Goal: Find specific page/section: Find specific page/section

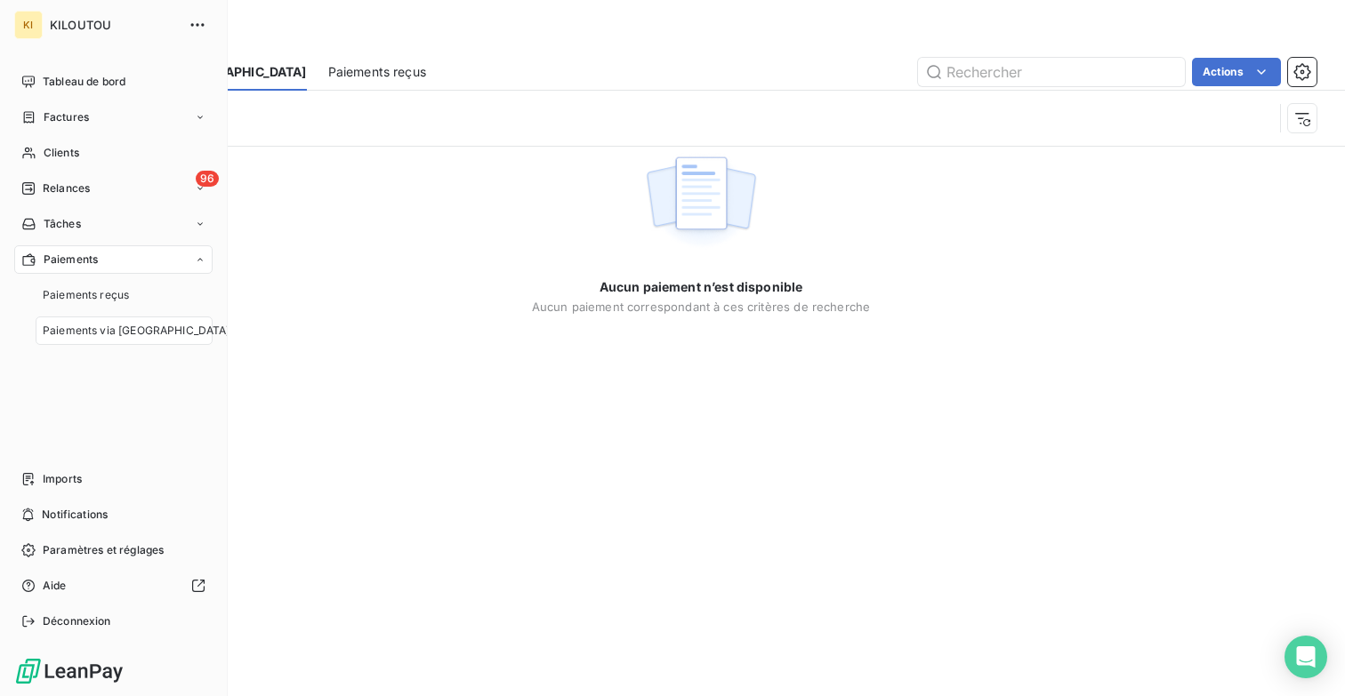
click at [76, 331] on span "Paiements via [GEOGRAPHIC_DATA]" at bounding box center [137, 331] width 188 height 16
click at [128, 320] on div "Paiements via [GEOGRAPHIC_DATA]" at bounding box center [124, 331] width 177 height 28
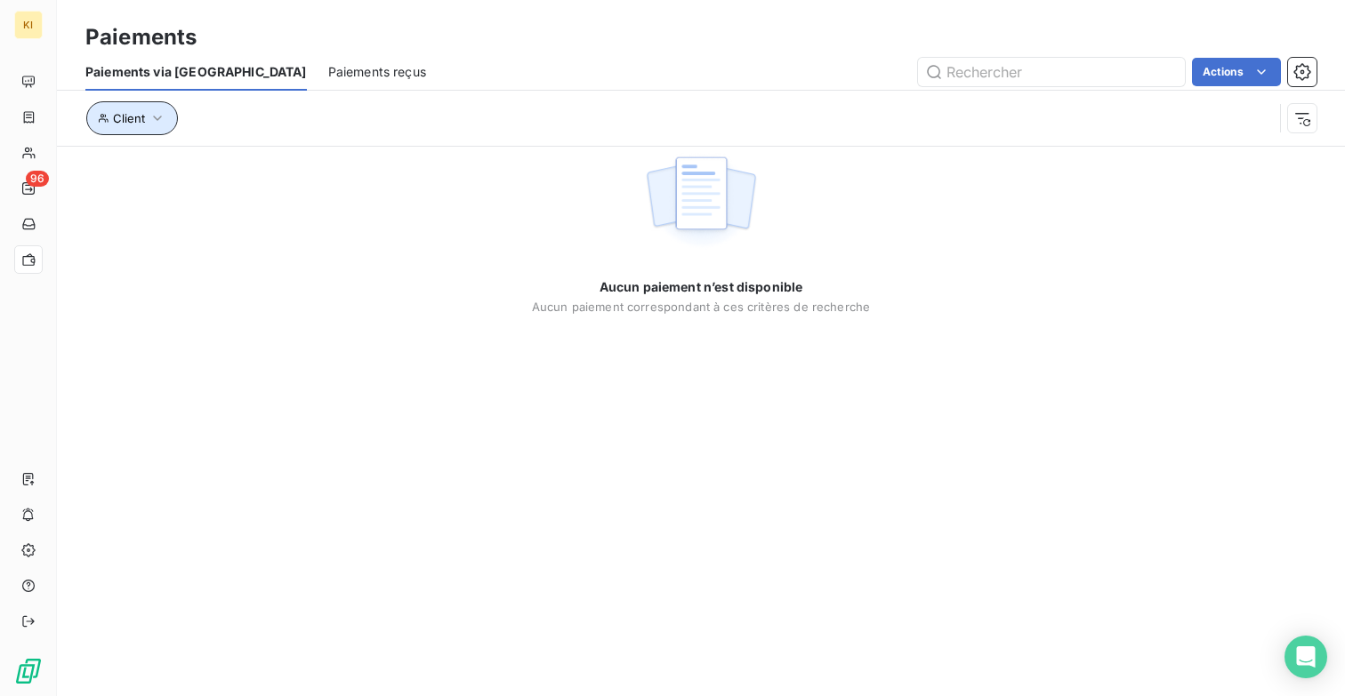
click at [139, 102] on button "Client" at bounding box center [132, 118] width 92 height 34
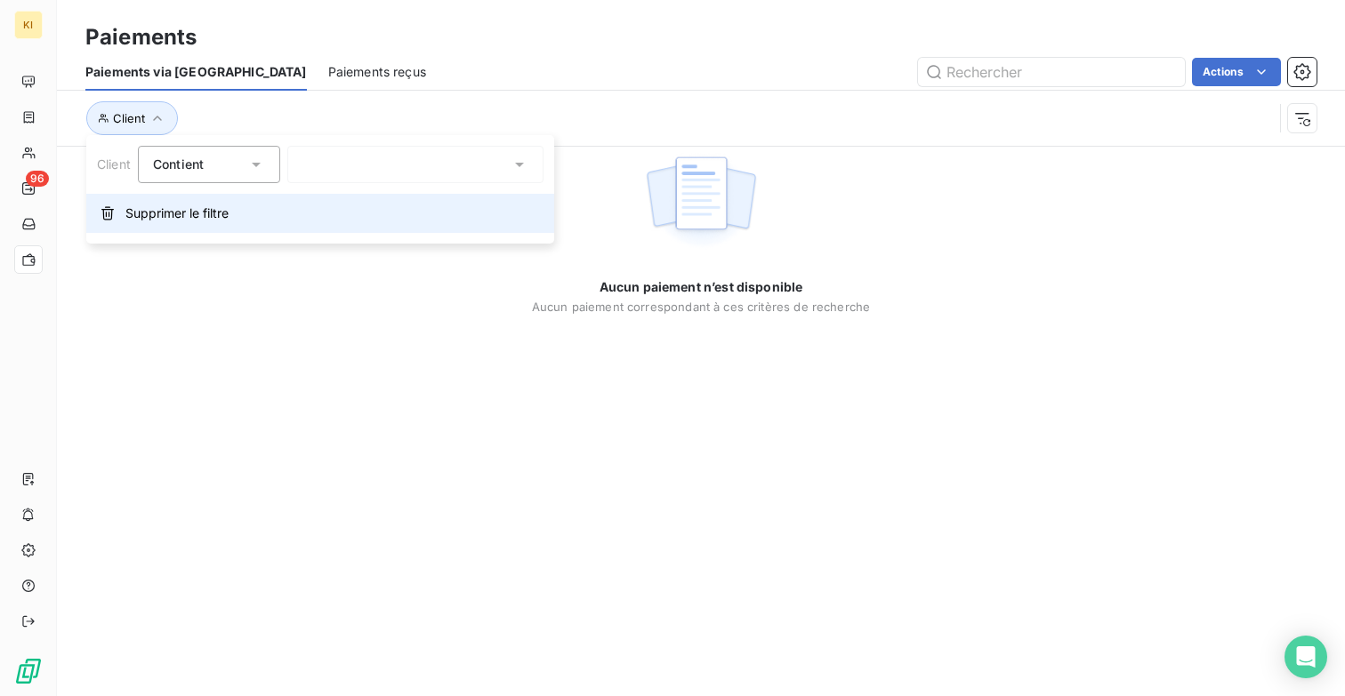
click at [179, 202] on button "Supprimer le filtre" at bounding box center [320, 213] width 468 height 39
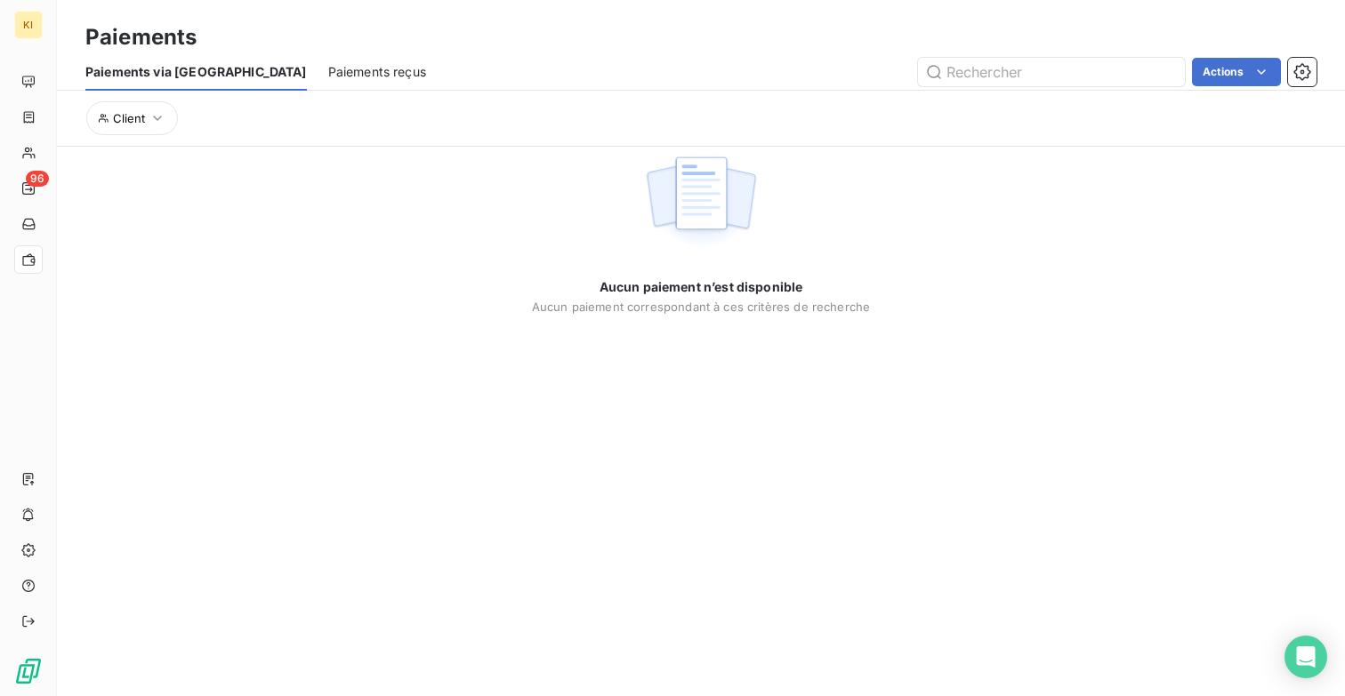
click at [239, 258] on div "Aucun paiement n’est disponible Aucun paiement correspondant à ces critères de …" at bounding box center [701, 230] width 1288 height 167
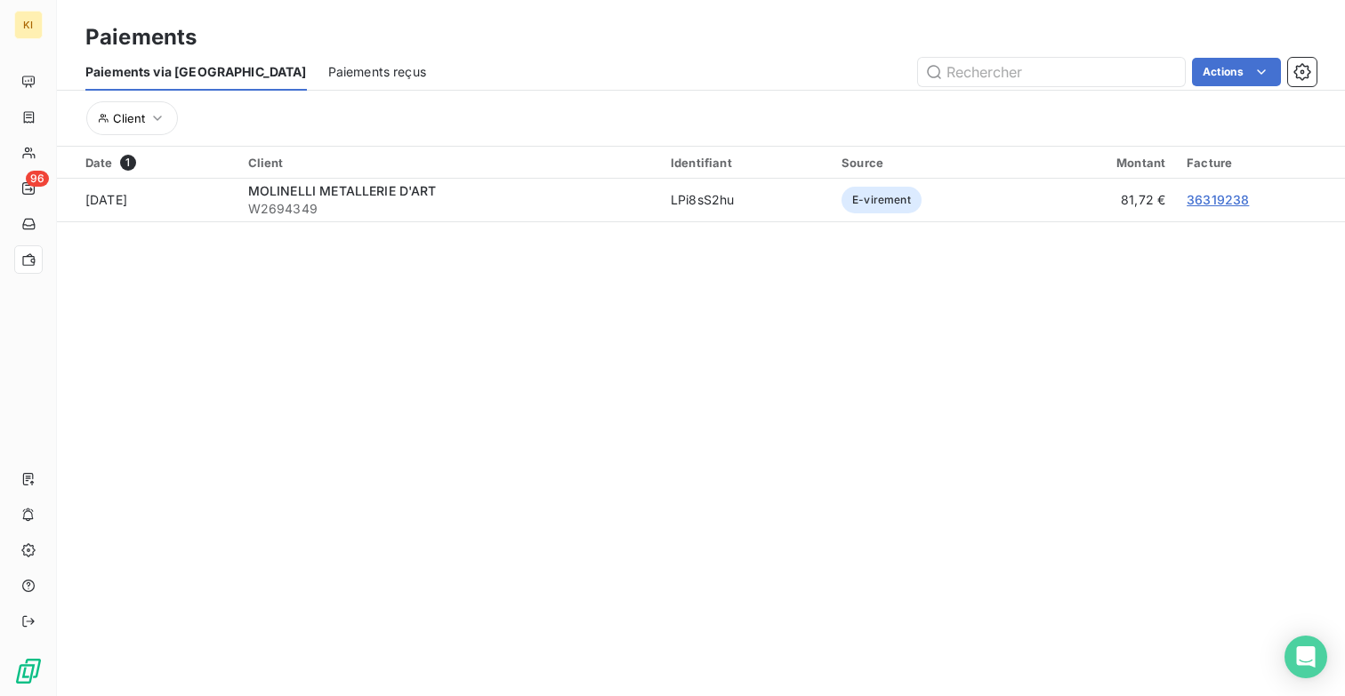
click at [630, 364] on section "Paiements Paiements via le Portail Paiements reçus Actions Client Date 1 Client…" at bounding box center [701, 348] width 1288 height 696
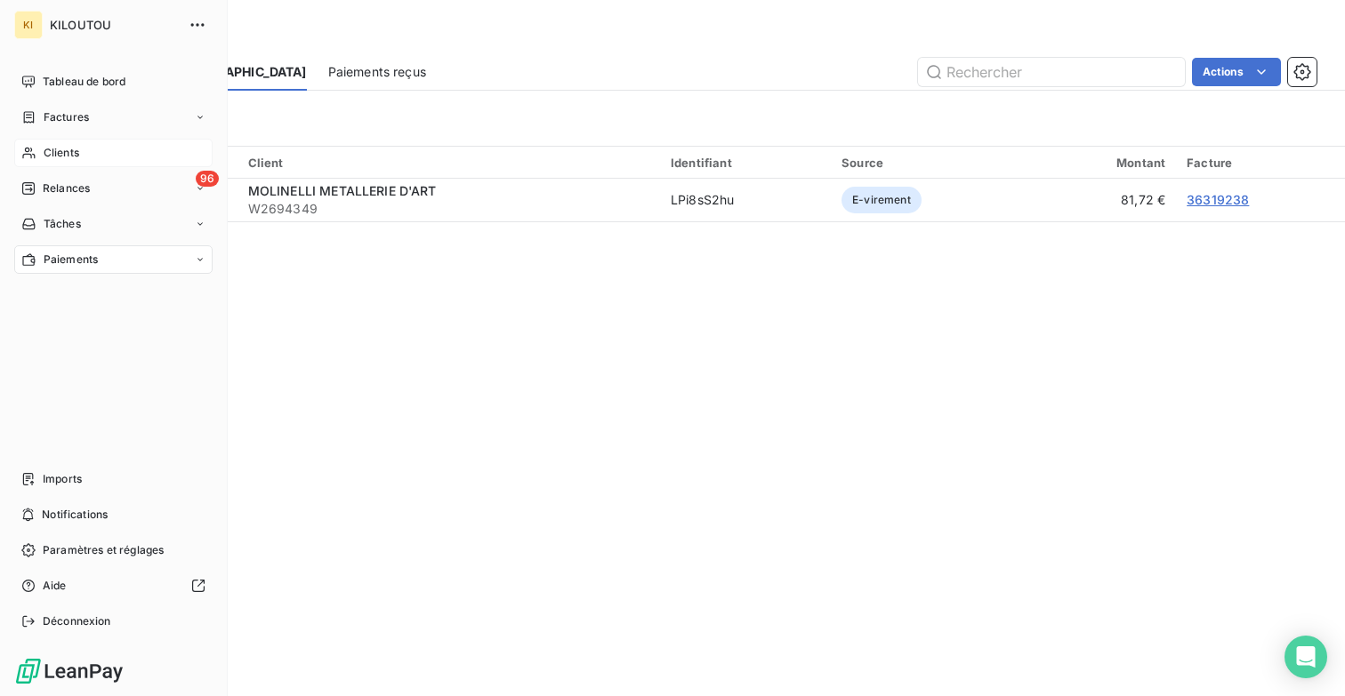
click at [98, 149] on div "Clients" at bounding box center [113, 153] width 198 height 28
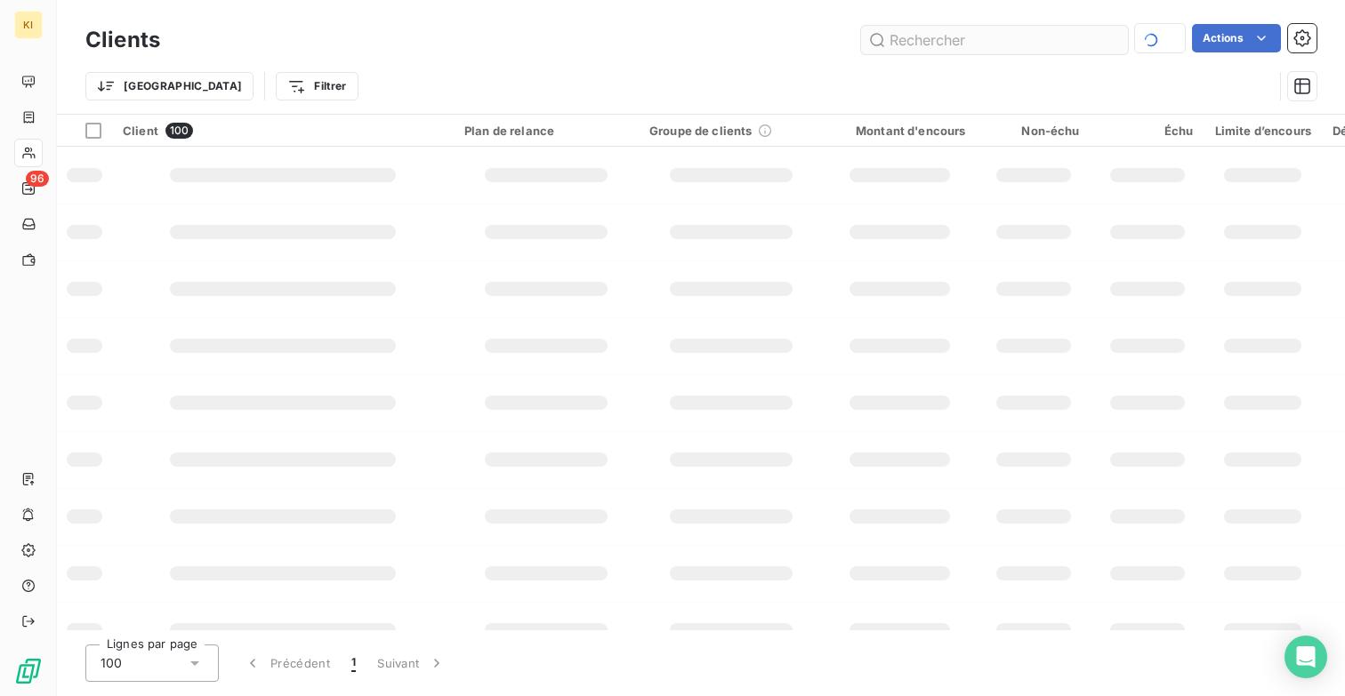
click at [973, 38] on input "text" at bounding box center [994, 40] width 267 height 28
type input "W2467106"
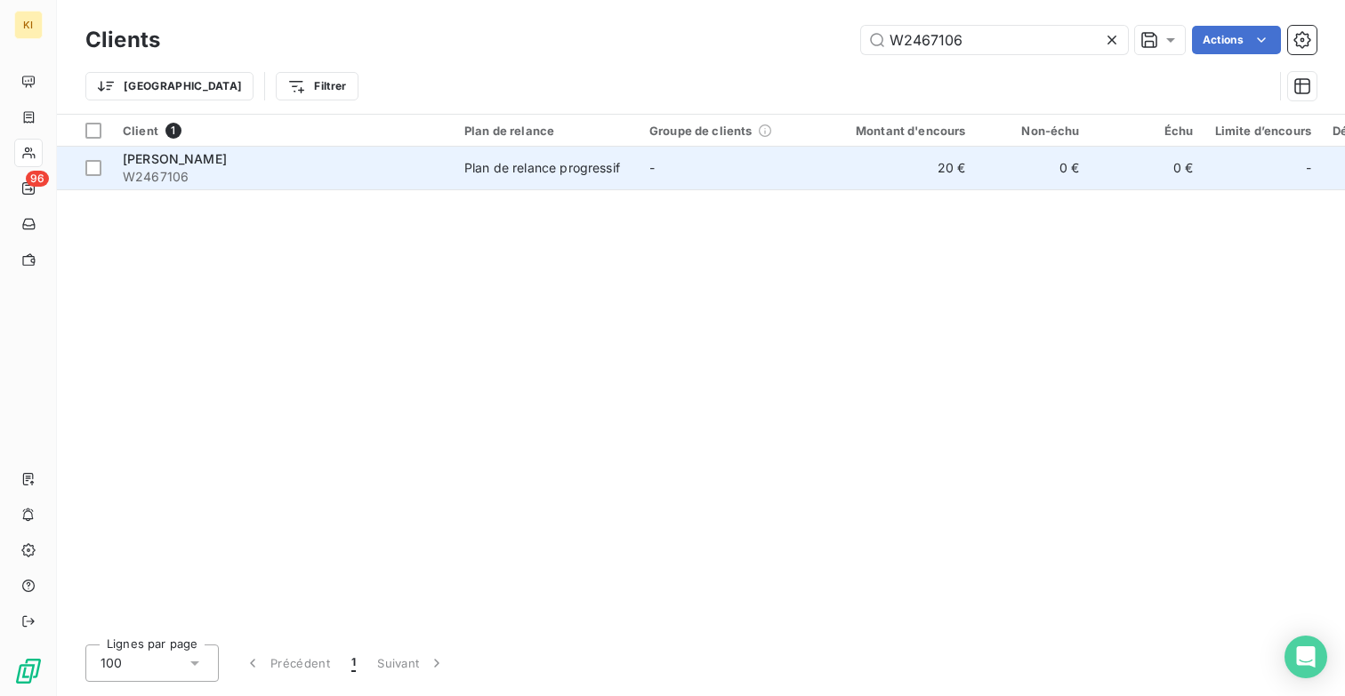
click at [163, 165] on span "[PERSON_NAME]" at bounding box center [175, 158] width 104 height 15
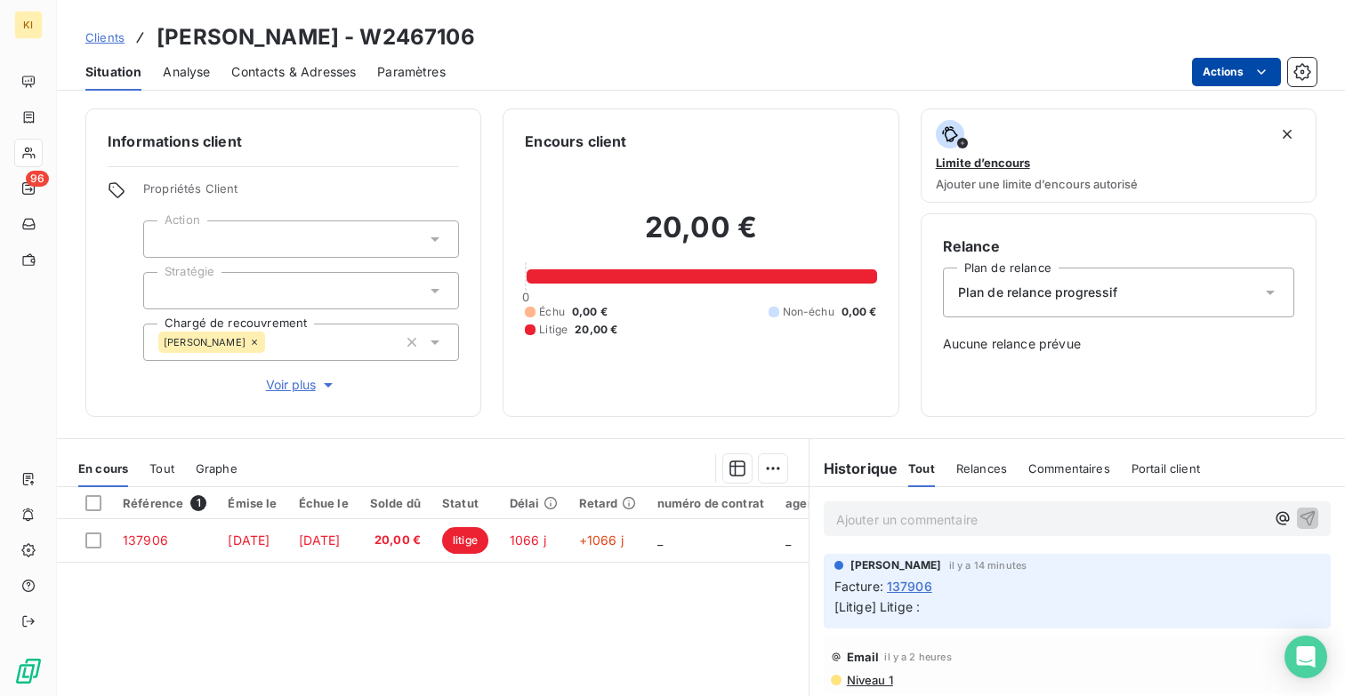
click at [1244, 76] on html "KI 96 Clients [PERSON_NAME] - W2467106 Situation Analyse Contacts & Adresses Pa…" at bounding box center [672, 348] width 1345 height 696
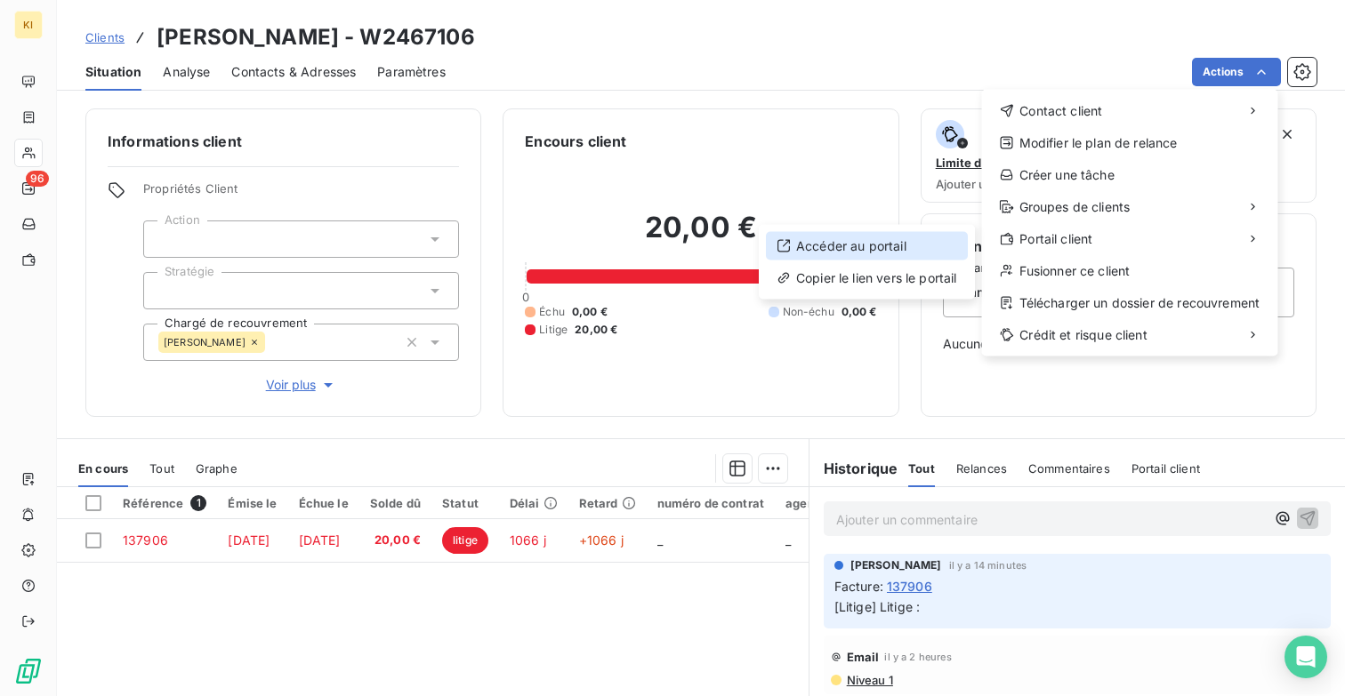
click at [928, 253] on div "Accéder au portail" at bounding box center [867, 246] width 202 height 28
